Goal: Task Accomplishment & Management: Complete application form

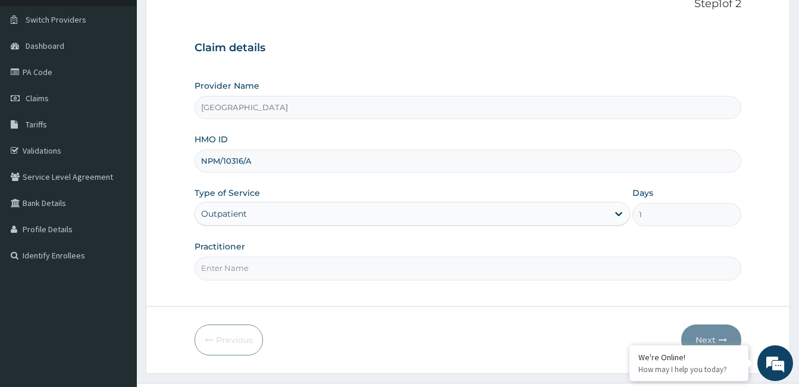
type input "Dr. Bappa Aliyu"
click at [706, 335] on button "Next" at bounding box center [711, 339] width 60 height 31
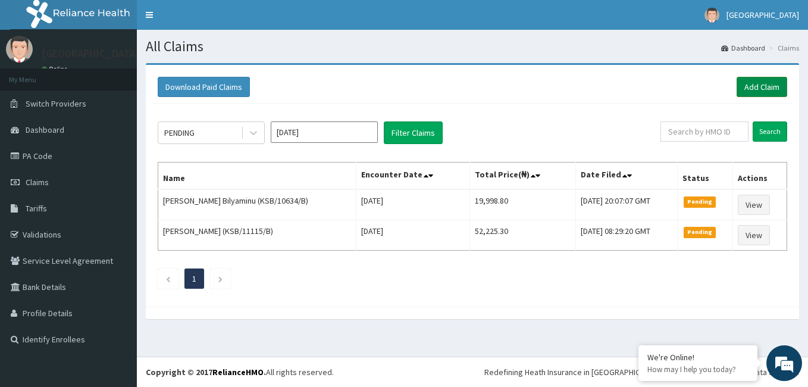
click at [764, 84] on link "Add Claim" at bounding box center [761, 87] width 51 height 20
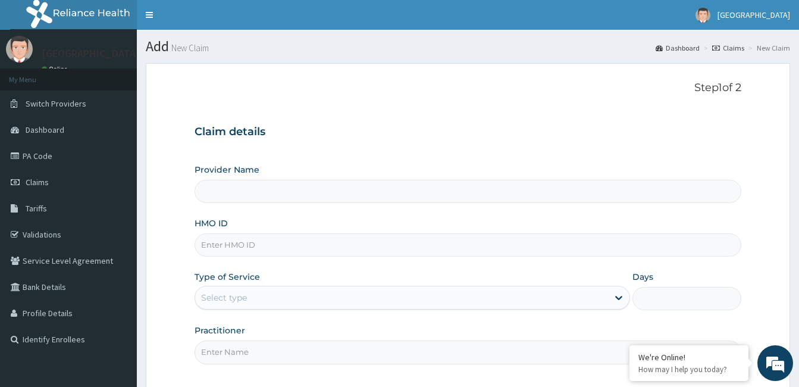
type input "[GEOGRAPHIC_DATA]"
click at [461, 252] on input "HMO ID" at bounding box center [467, 244] width 546 height 23
paste input "NPM/10316/A"
type input "NPM/10316/A"
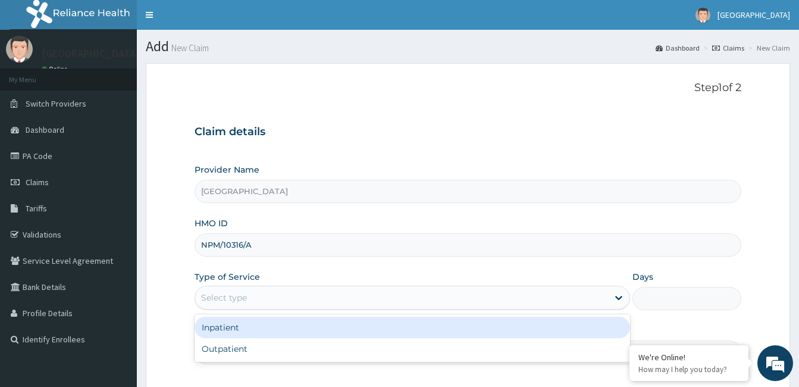
click at [401, 304] on div "Select type" at bounding box center [401, 297] width 413 height 19
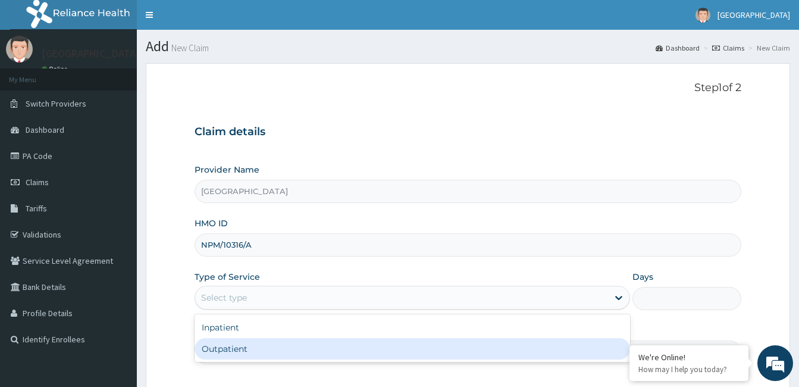
click at [325, 351] on div "Outpatient" at bounding box center [411, 348] width 435 height 21
type input "1"
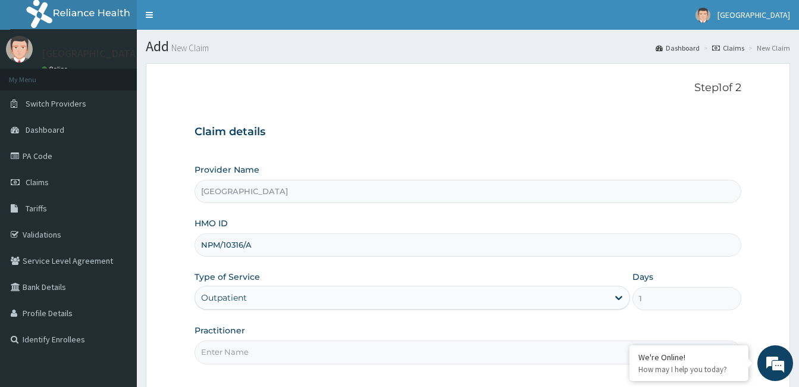
click at [325, 351] on input "Practitioner" at bounding box center [467, 351] width 546 height 23
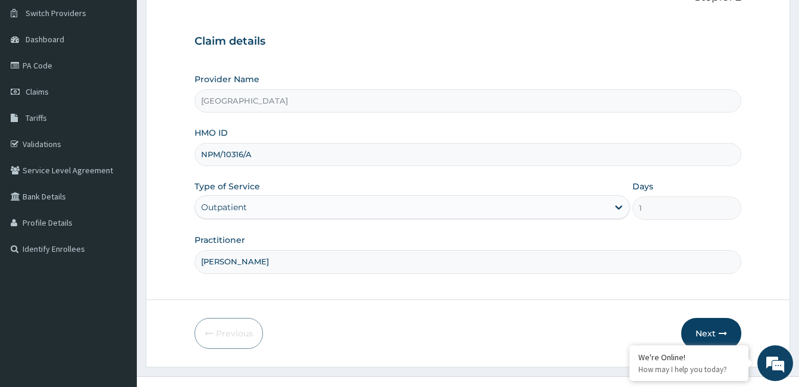
scroll to position [105, 0]
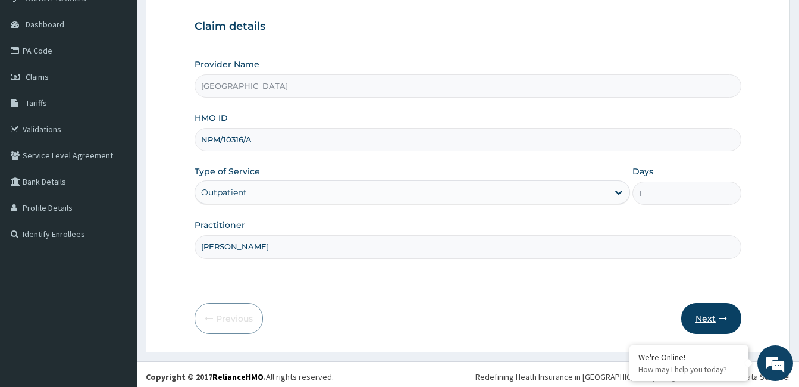
type input "Dr. Aliyu Muhammad"
click at [710, 316] on button "Next" at bounding box center [711, 318] width 60 height 31
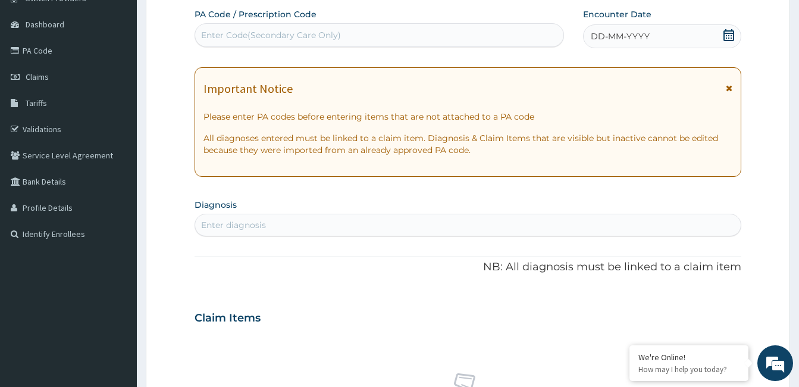
click at [294, 33] on div "Enter Code(Secondary Care Only)" at bounding box center [271, 35] width 140 height 12
paste input "PA/8AFA1B"
type input "PA/8AFA1B"
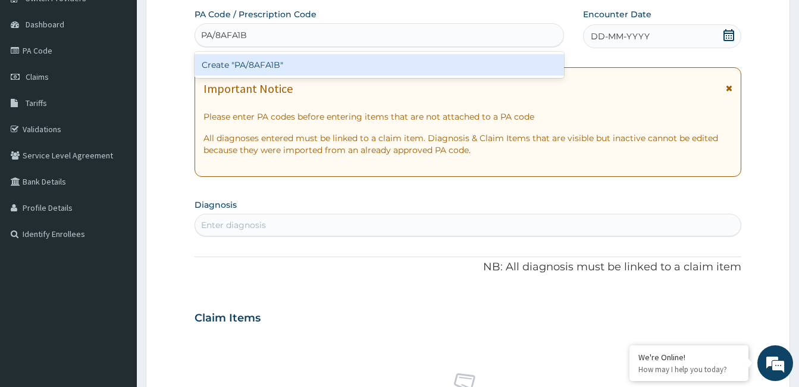
click at [259, 66] on div "Create "PA/8AFA1B"" at bounding box center [378, 64] width 369 height 21
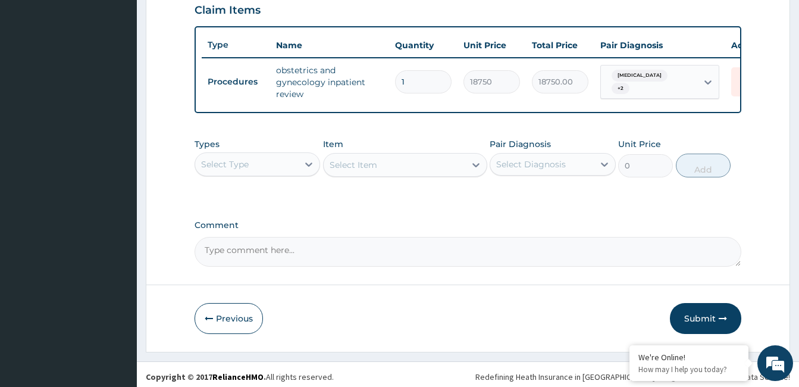
scroll to position [430, 0]
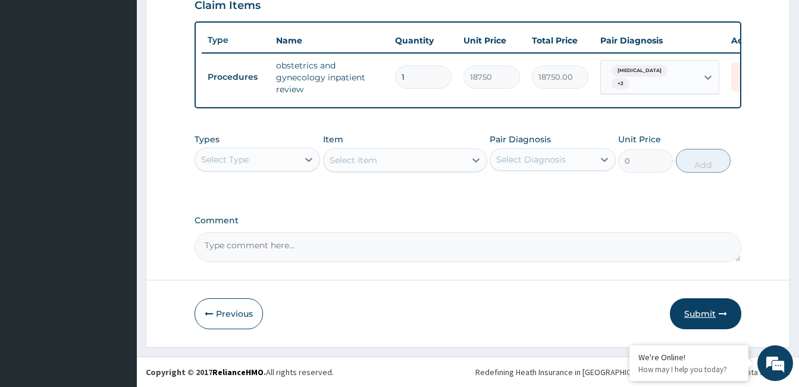
click at [699, 316] on button "Submit" at bounding box center [705, 313] width 71 height 31
click at [703, 313] on button "Submit" at bounding box center [705, 313] width 71 height 31
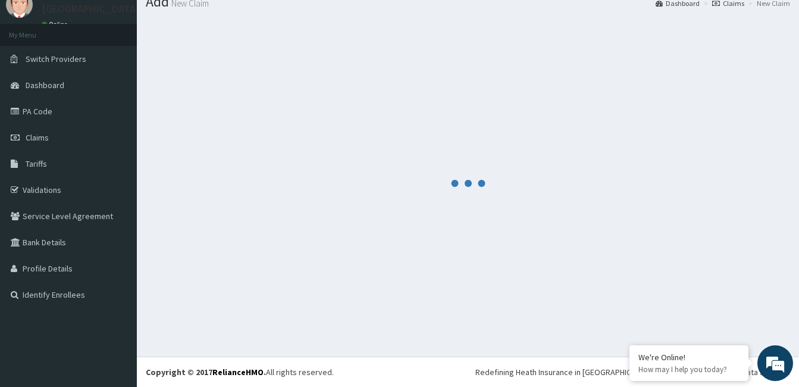
scroll to position [45, 0]
